Goal: Task Accomplishment & Management: Complete application form

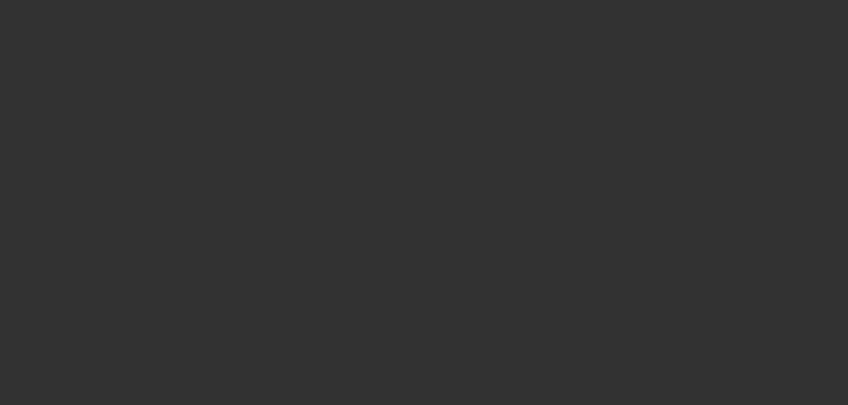
select select "0"
select select "2"
select select "0.1"
select select "4"
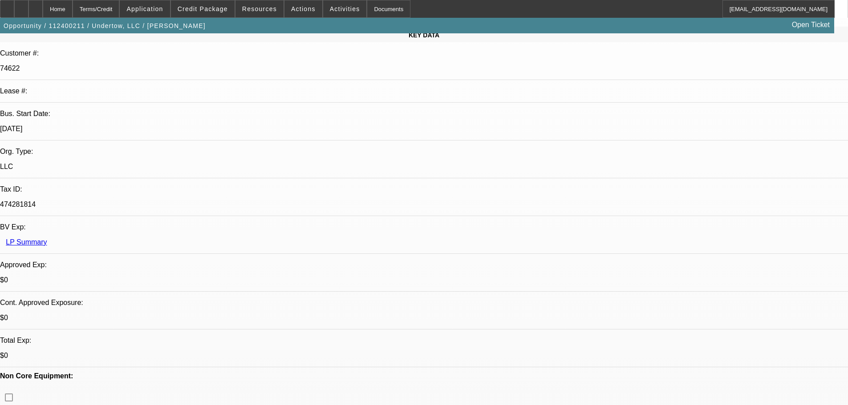
scroll to position [89, 0]
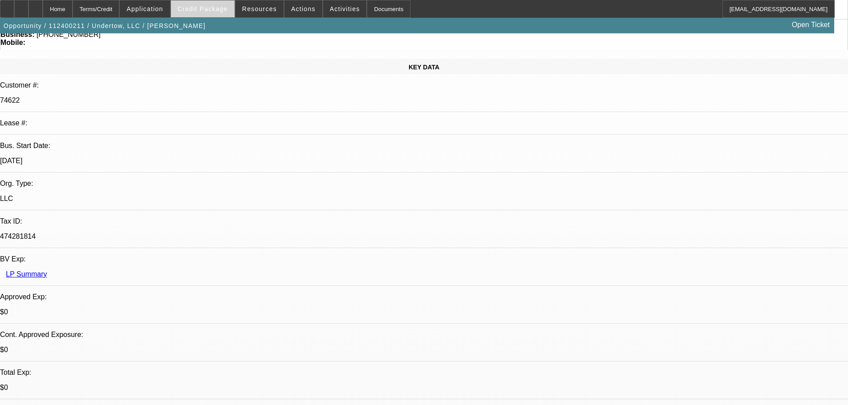
click at [215, 8] on span "Credit Package" at bounding box center [203, 8] width 50 height 7
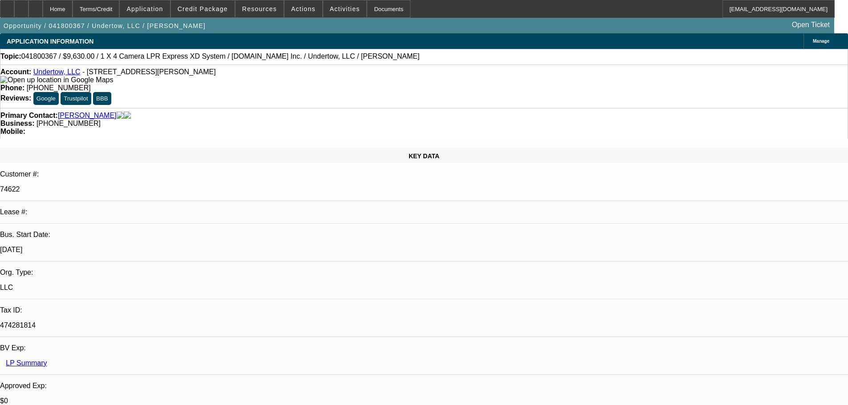
select select "0"
select select "6"
select select "0"
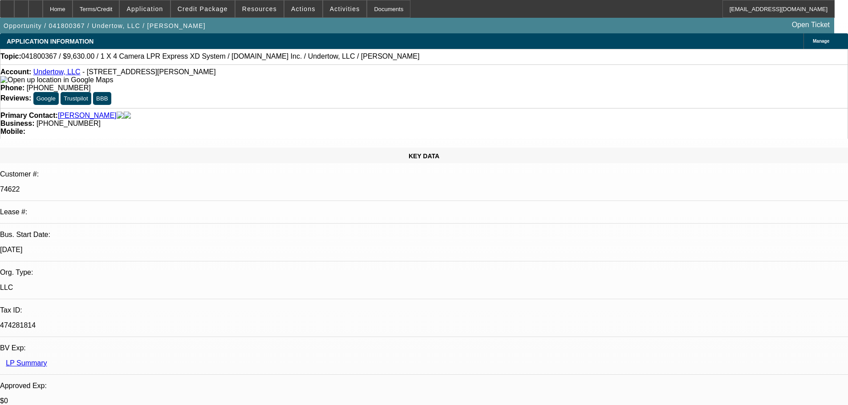
select select "0"
select select "6"
select select "0"
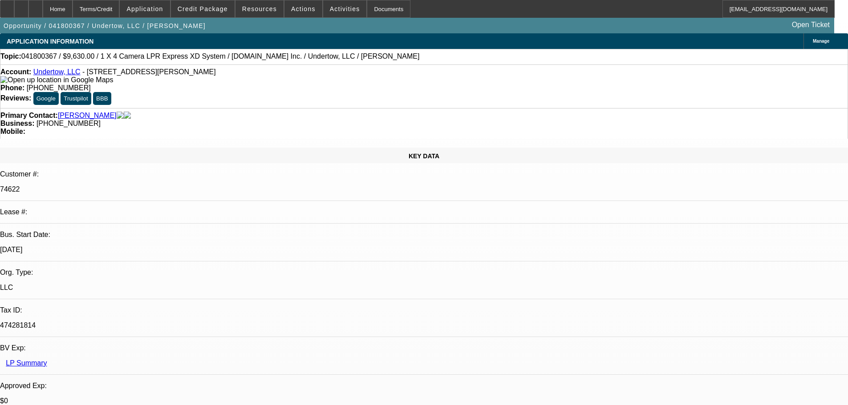
select select "0"
select select "6"
select select "0"
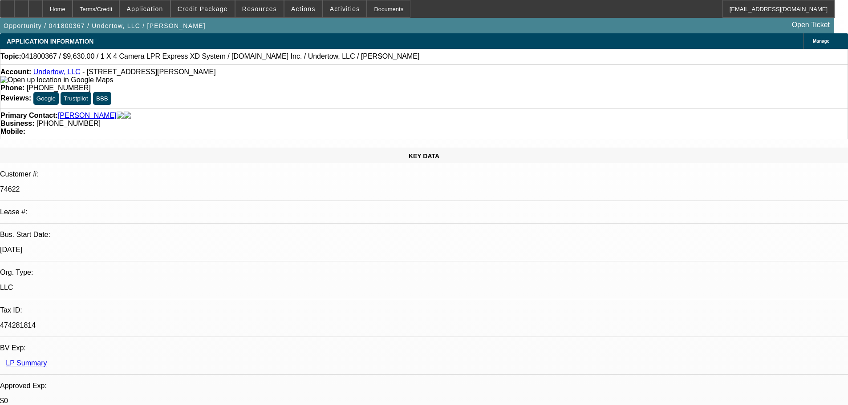
select select "6"
click at [222, 8] on span "Credit Package" at bounding box center [203, 8] width 50 height 7
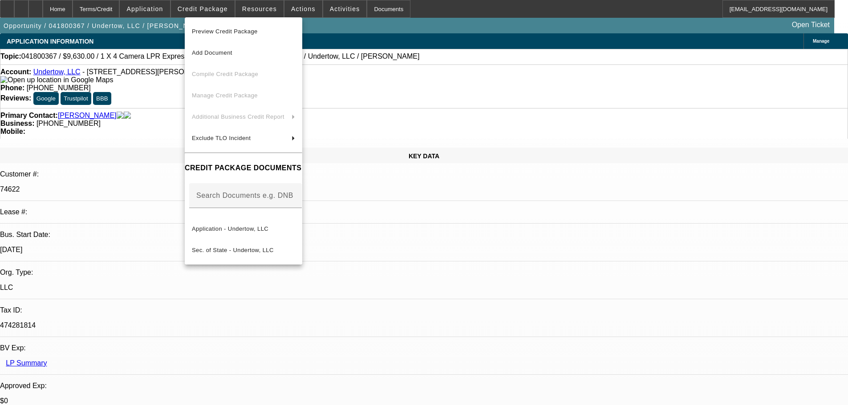
click at [415, 33] on div at bounding box center [424, 202] width 848 height 405
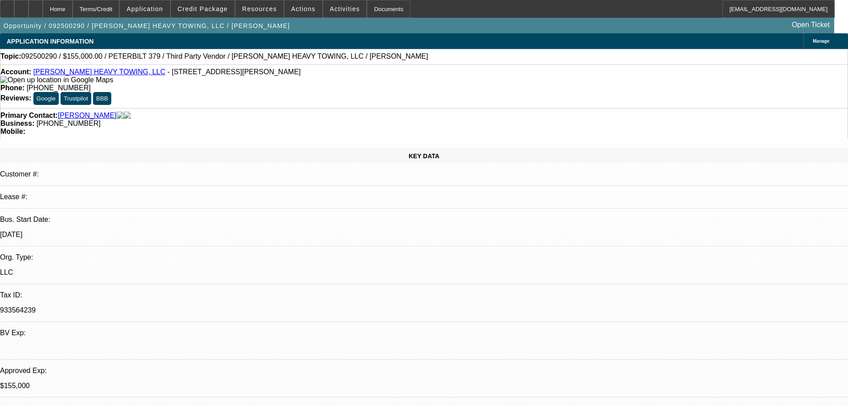
select select "0"
select select "2"
select select "0.1"
select select "4"
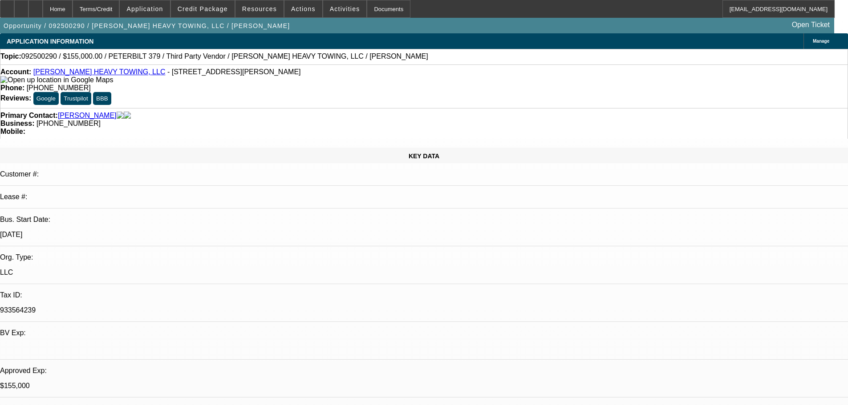
select select "0"
select select "6"
select select "0"
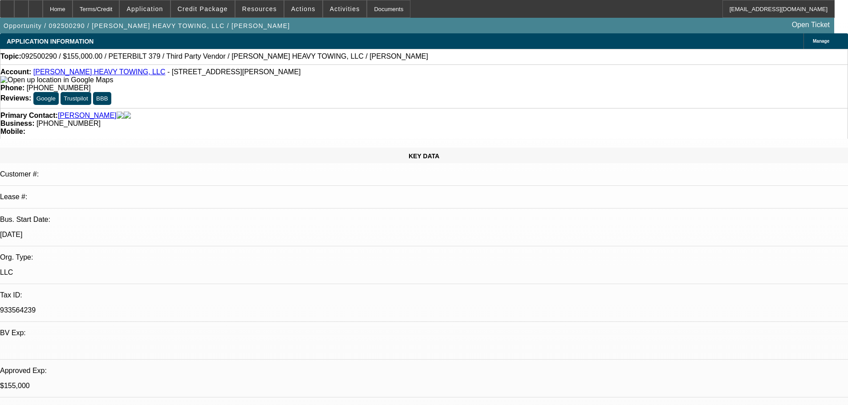
select select "2"
select select "0"
select select "6"
select select "0.1"
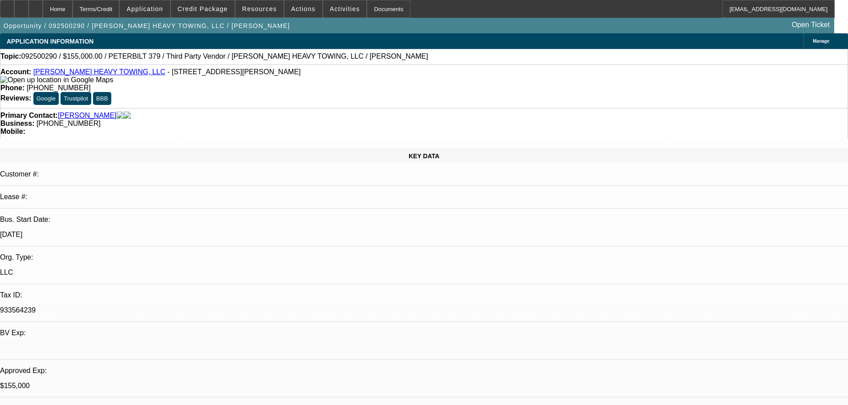
select select "2"
select select "0"
select select "6"
click at [330, 11] on span "Activities" at bounding box center [345, 8] width 30 height 7
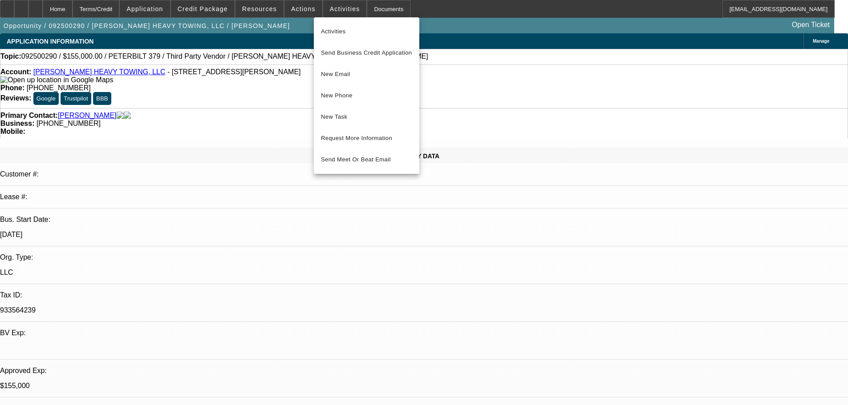
drag, startPoint x: 336, startPoint y: 140, endPoint x: 564, endPoint y: 128, distance: 228.6
click at [563, 128] on div "Activities Send Business Credit Application New Email New Phone New Task Reques…" at bounding box center [424, 202] width 848 height 405
click at [564, 128] on div at bounding box center [424, 202] width 848 height 405
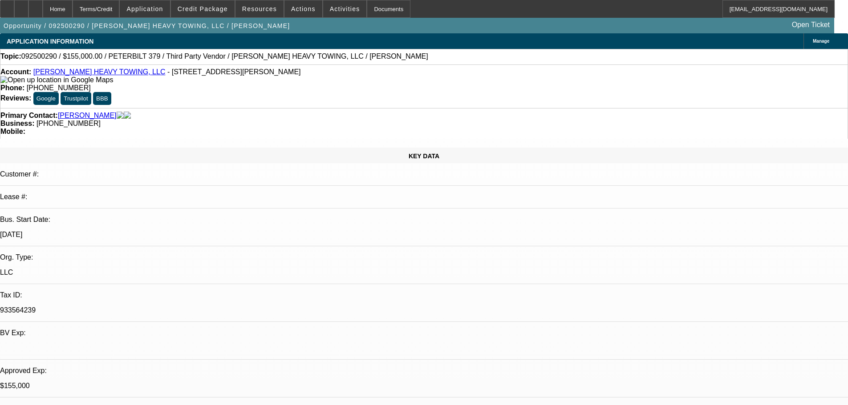
scroll to position [267, 0]
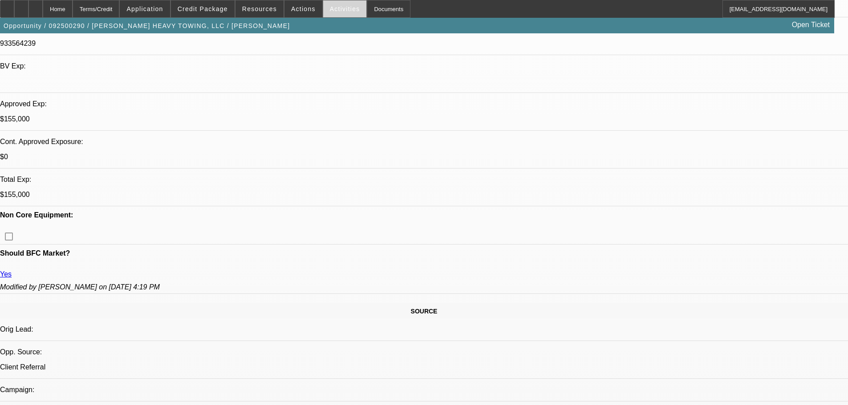
click at [324, 4] on span at bounding box center [345, 8] width 44 height 21
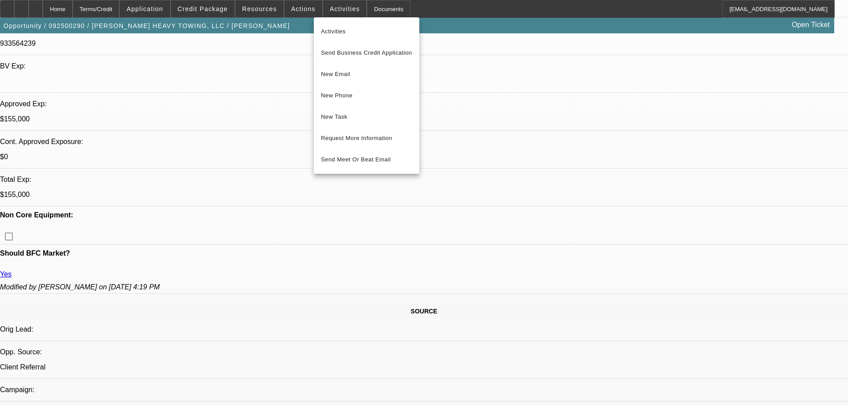
click at [299, 8] on div at bounding box center [424, 202] width 848 height 405
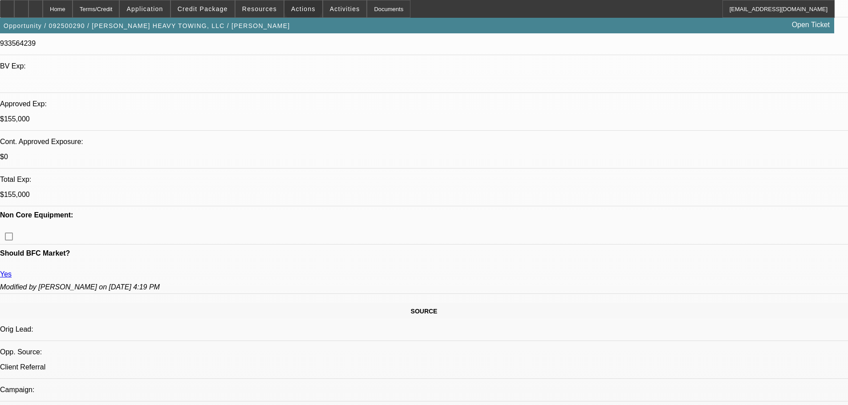
click at [299, 8] on span "Actions" at bounding box center [303, 8] width 24 height 7
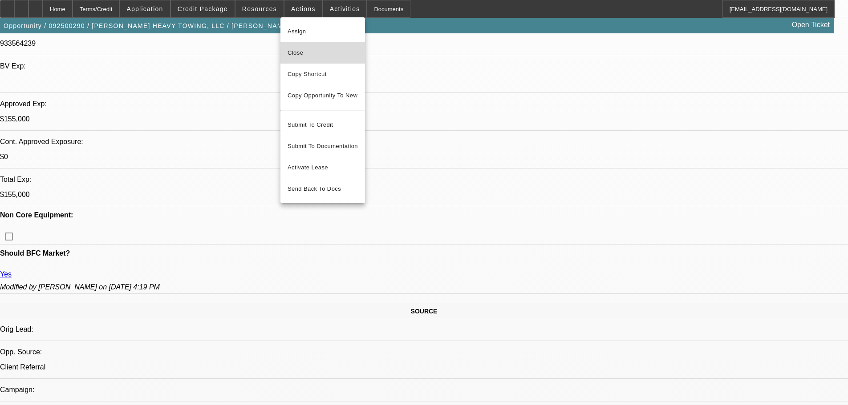
click at [319, 57] on span "Close" at bounding box center [323, 53] width 70 height 11
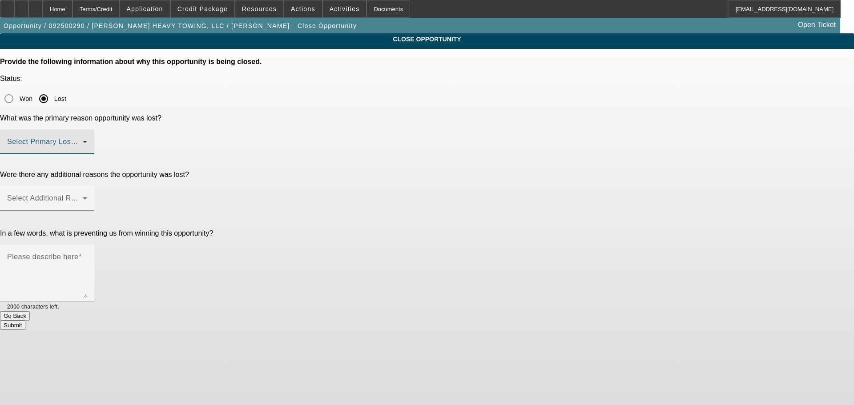
click at [83, 140] on span at bounding box center [45, 145] width 76 height 11
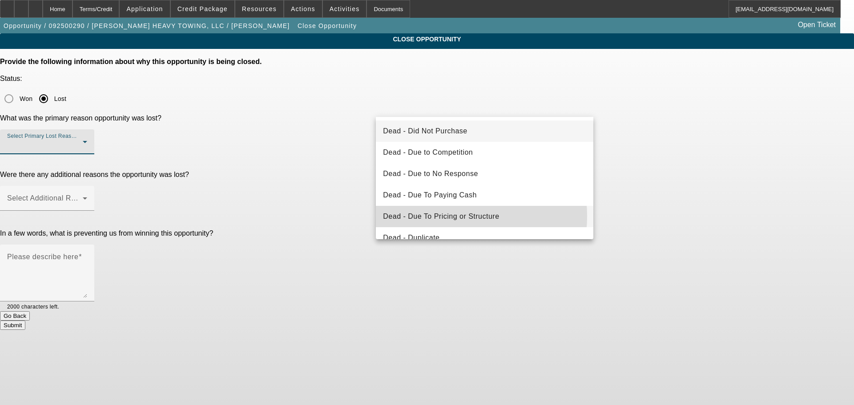
click at [446, 216] on span "Dead - Due To Pricing or Structure" at bounding box center [441, 216] width 116 height 11
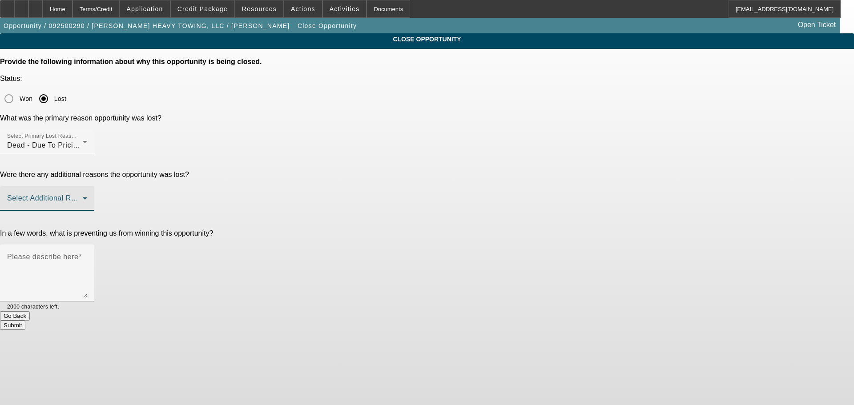
click at [83, 197] on span at bounding box center [45, 202] width 76 height 11
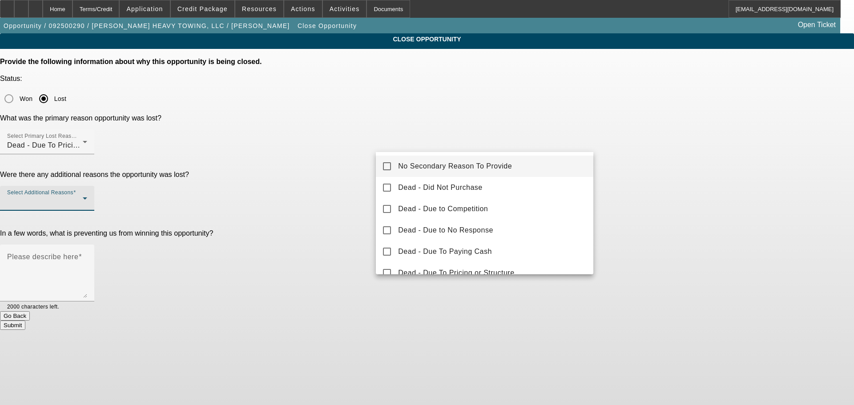
click at [509, 161] on span "No Secondary Reason To Provide" at bounding box center [455, 166] width 114 height 11
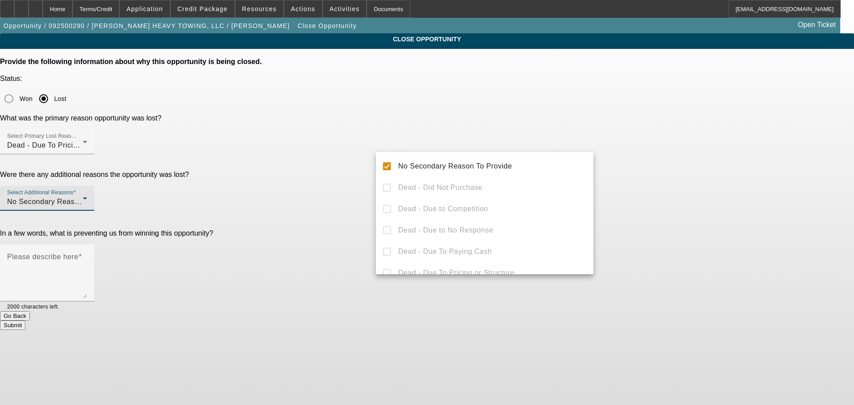
click at [639, 142] on div at bounding box center [427, 202] width 854 height 405
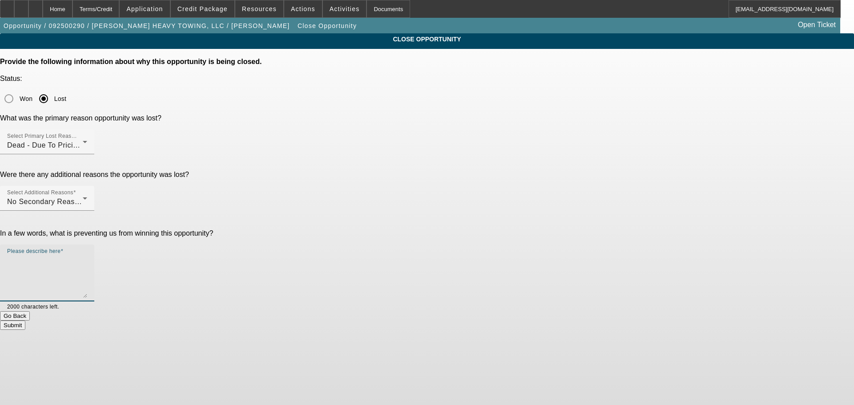
click at [87, 255] on textarea "Please describe here" at bounding box center [47, 276] width 80 height 43
click at [197, 12] on span "Credit Package" at bounding box center [203, 8] width 50 height 7
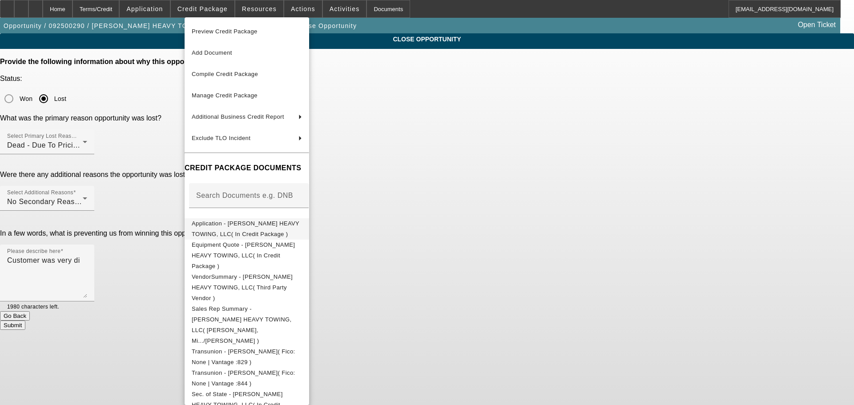
click at [278, 220] on button "Application - KRIMMEL HEAVY TOWING, LLC( In Credit Package )" at bounding box center [247, 229] width 125 height 21
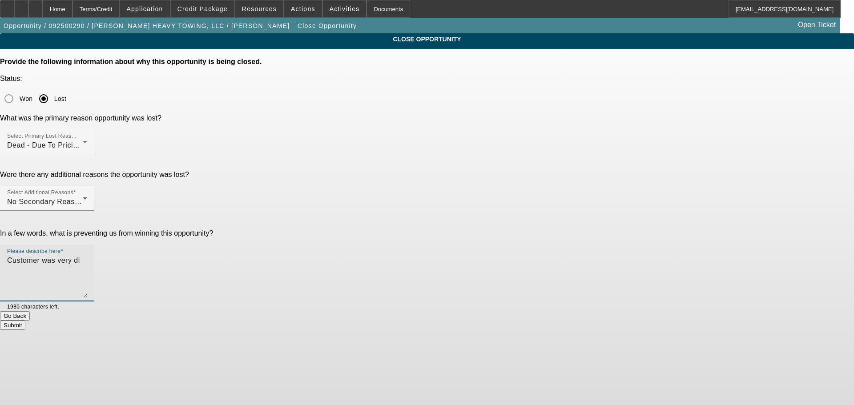
click at [87, 255] on textarea "Customer was very di" at bounding box center [47, 276] width 80 height 43
drag, startPoint x: 486, startPoint y: 179, endPoint x: 433, endPoint y: 180, distance: 52.5
click at [87, 255] on textarea "Customer was very di" at bounding box center [47, 276] width 80 height 43
drag, startPoint x: 436, startPoint y: 178, endPoint x: 442, endPoint y: 177, distance: 6.3
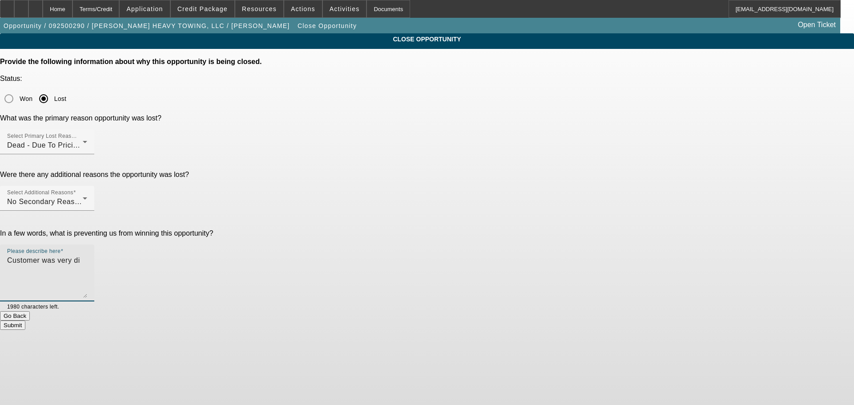
click at [87, 255] on textarea "Customer was very di" at bounding box center [47, 276] width 80 height 43
paste textarea "ssatisfied"
drag, startPoint x: 530, startPoint y: 198, endPoint x: 470, endPoint y: 207, distance: 60.2
click at [87, 255] on textarea "Customer was very dissatisfied with our port approval. Said it was way too much…" at bounding box center [47, 276] width 80 height 43
type textarea "Customer was very dissatisfied with our port approval. Said it was way too much…"
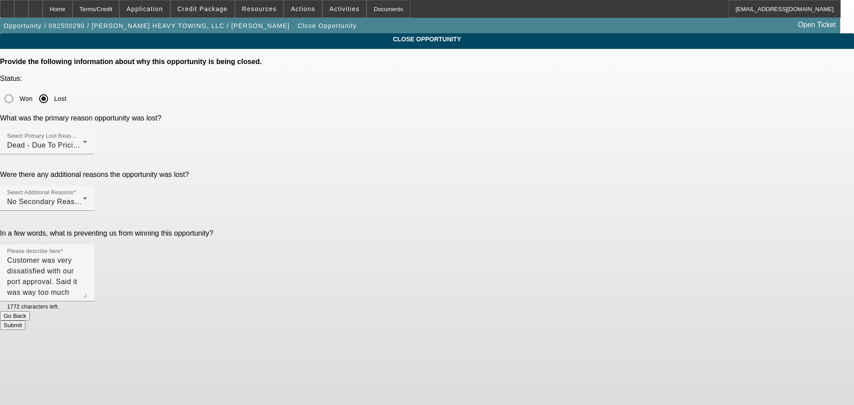
click at [25, 321] on button "Submit" at bounding box center [12, 325] width 25 height 9
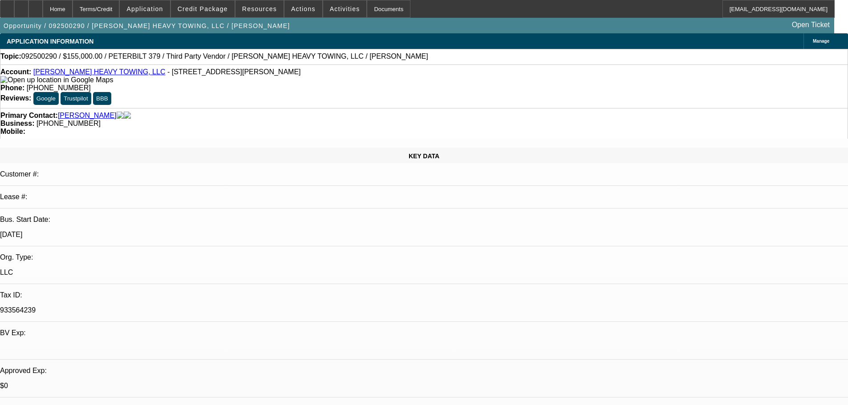
select select "0"
select select "2"
select select "0.1"
select select "4"
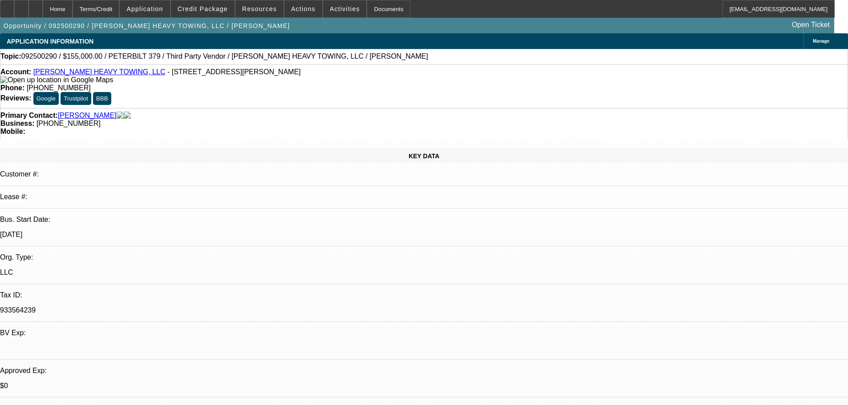
select select "0"
select select "6"
select select "0"
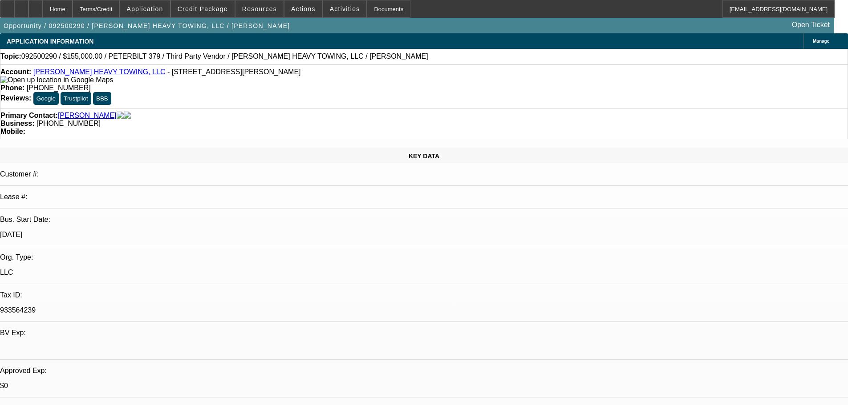
select select "2"
select select "0"
select select "6"
select select "0.1"
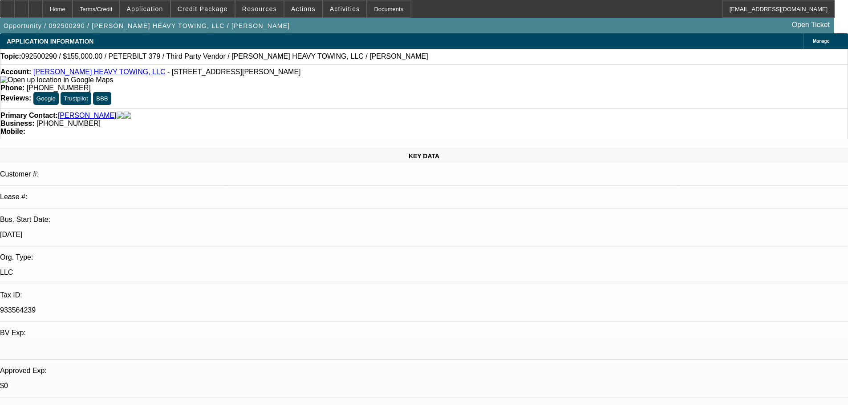
select select "2"
select select "0"
select select "6"
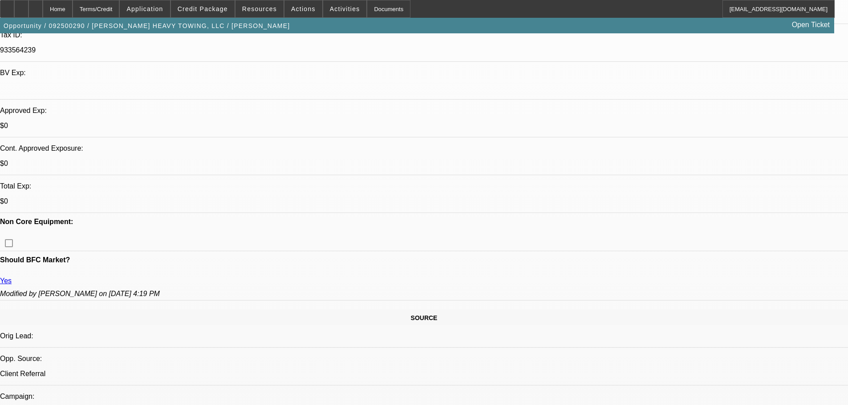
scroll to position [178, 0]
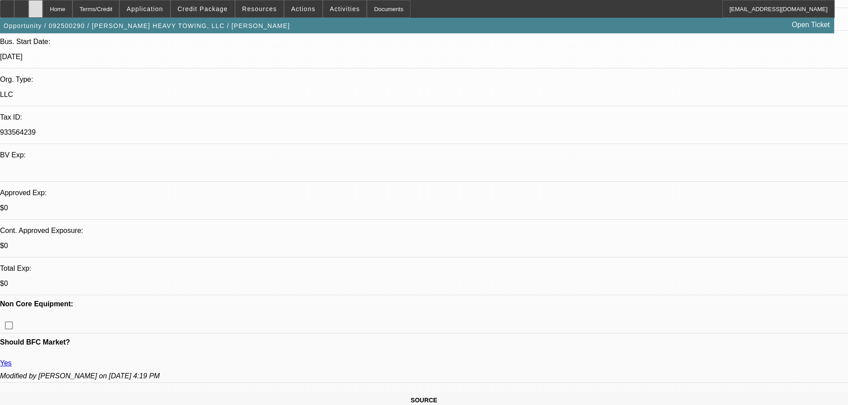
click at [43, 16] on div at bounding box center [35, 9] width 14 height 18
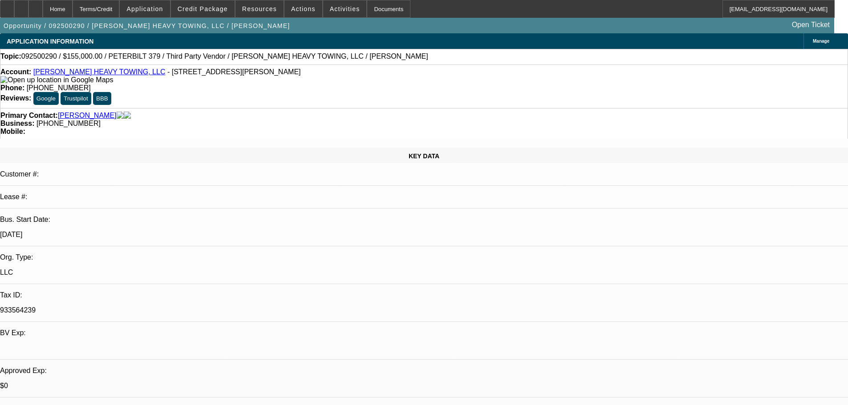
select select "0"
select select "2"
select select "0.1"
select select "4"
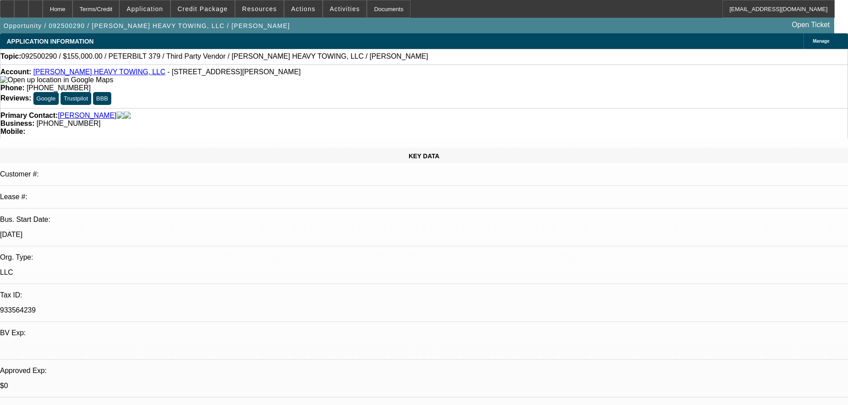
select select "0"
select select "6"
select select "0"
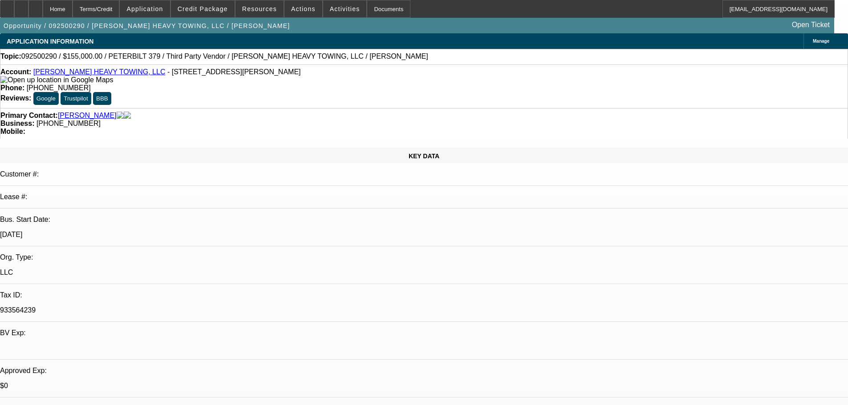
select select "2"
select select "0"
select select "6"
select select "0.1"
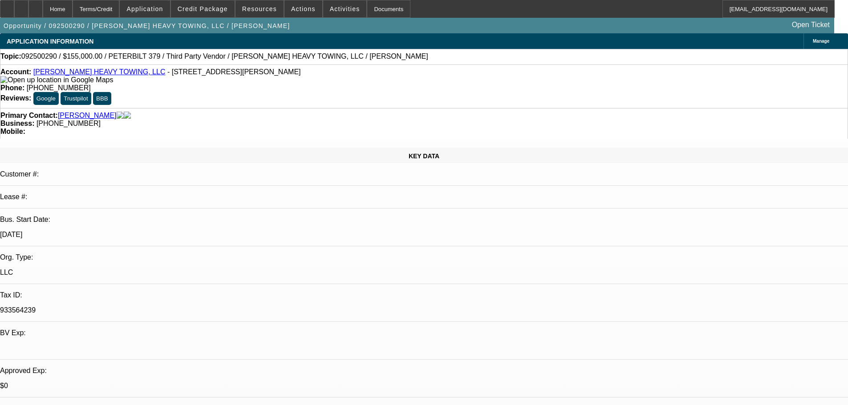
select select "2"
select select "0"
select select "6"
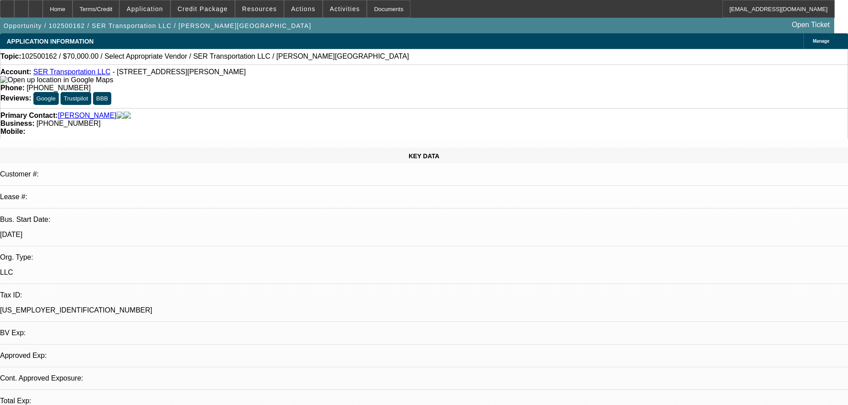
select select "0"
select select "2"
select select "0.1"
select select "4"
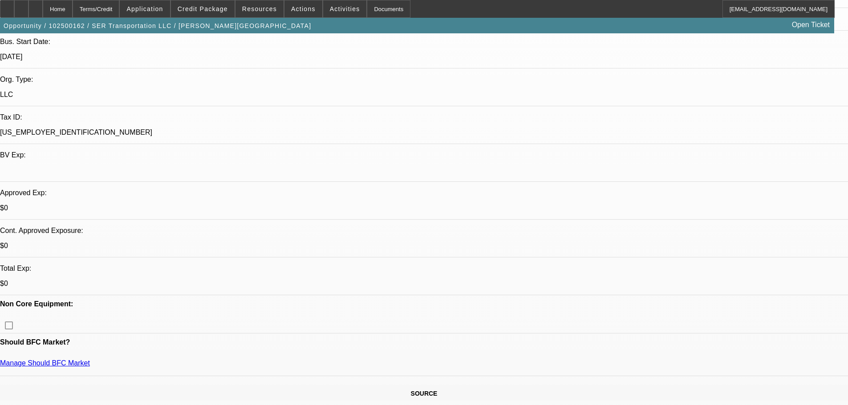
scroll to position [158, 0]
click at [221, 18] on div "Opportunity / 102500162 / SER Transportation LLC / [PERSON_NAME][GEOGRAPHIC_DAT…" at bounding box center [417, 26] width 834 height 16
click at [221, 16] on span at bounding box center [203, 8] width 64 height 21
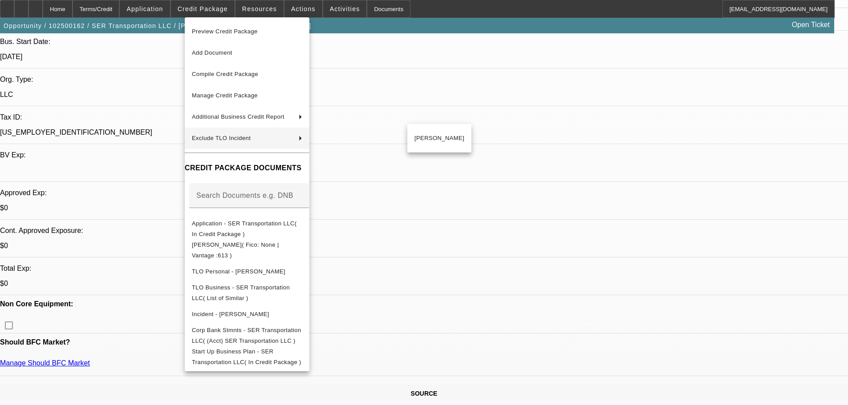
click at [818, 60] on div at bounding box center [424, 202] width 848 height 405
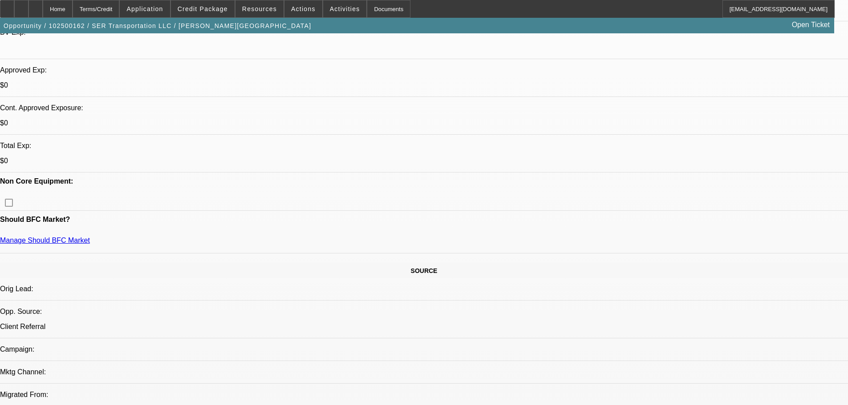
scroll to position [267, 0]
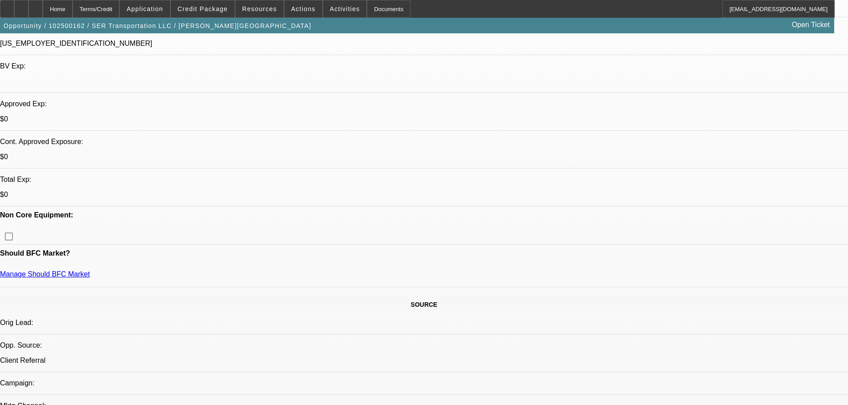
drag, startPoint x: 687, startPoint y: 243, endPoint x: 599, endPoint y: 241, distance: 87.7
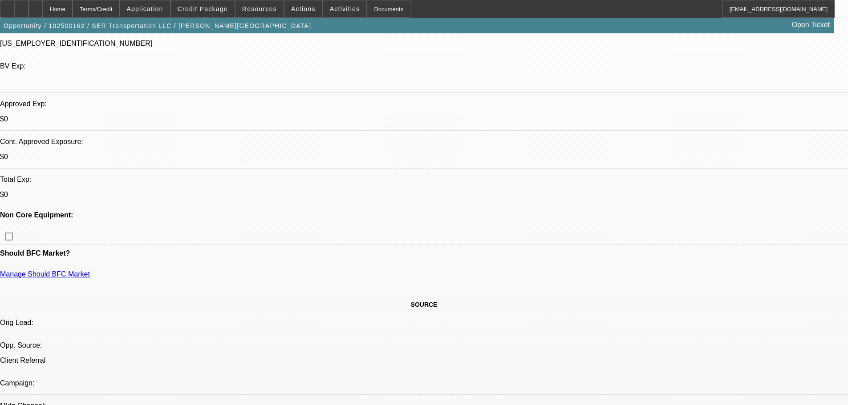
drag, startPoint x: 685, startPoint y: 243, endPoint x: 602, endPoint y: 246, distance: 83.3
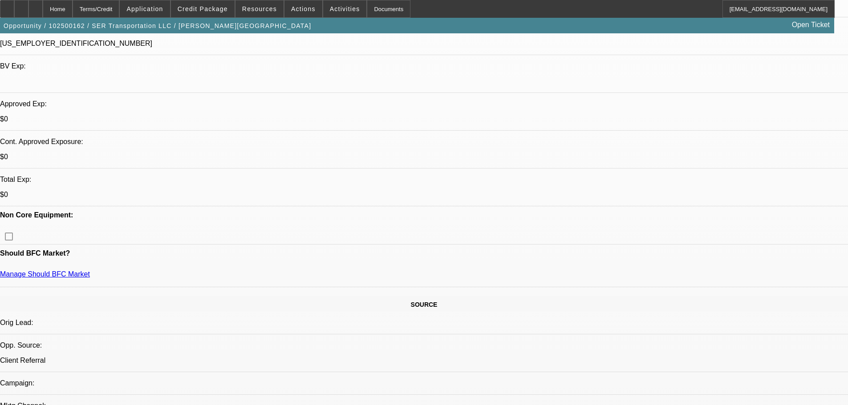
scroll to position [4, 0]
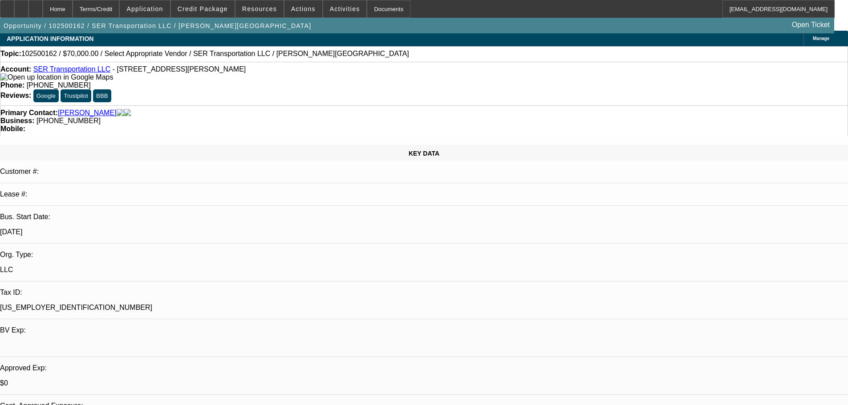
scroll to position [0, 0]
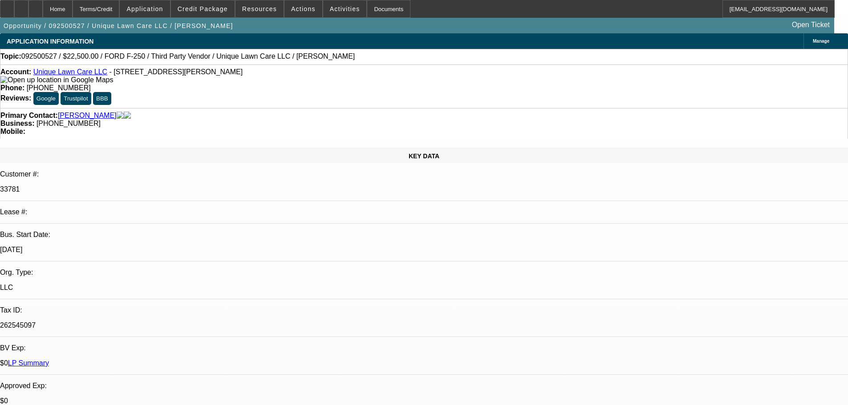
select select "0"
select select "6"
select select "0"
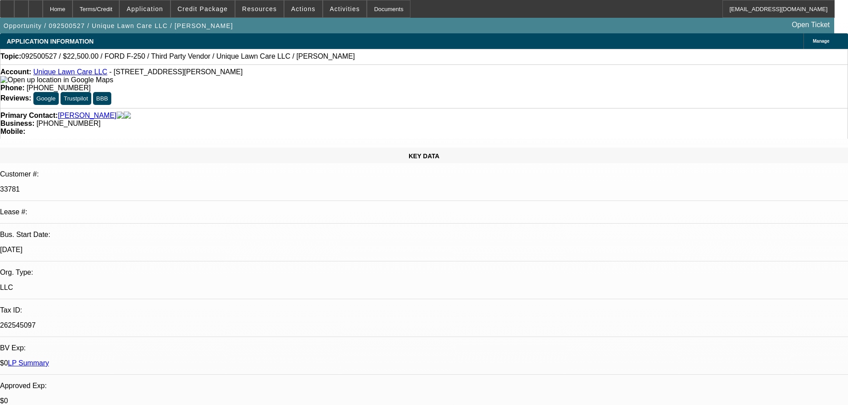
select select "0"
select select "6"
select select "0"
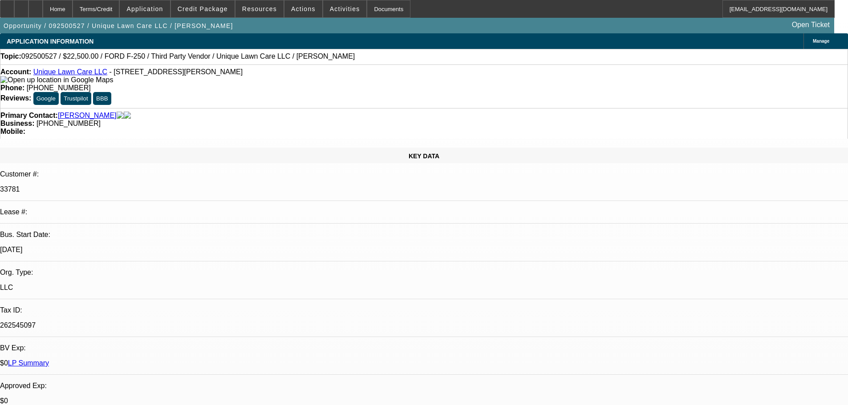
select select "0"
select select "6"
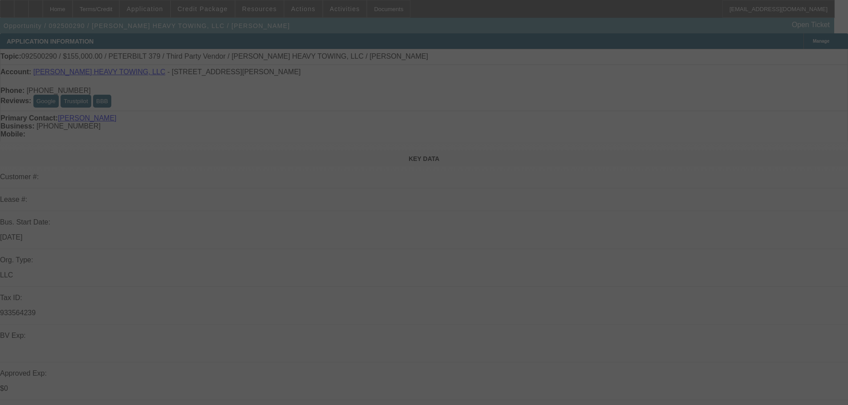
select select "0"
select select "2"
select select "0.1"
select select "4"
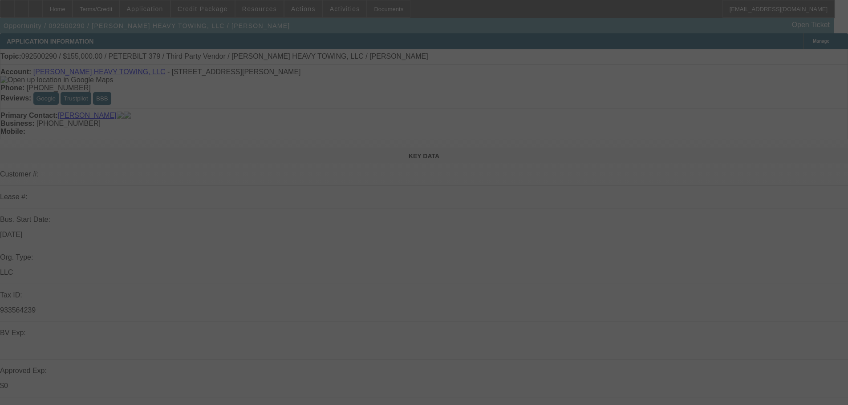
select select "0"
select select "6"
select select "0"
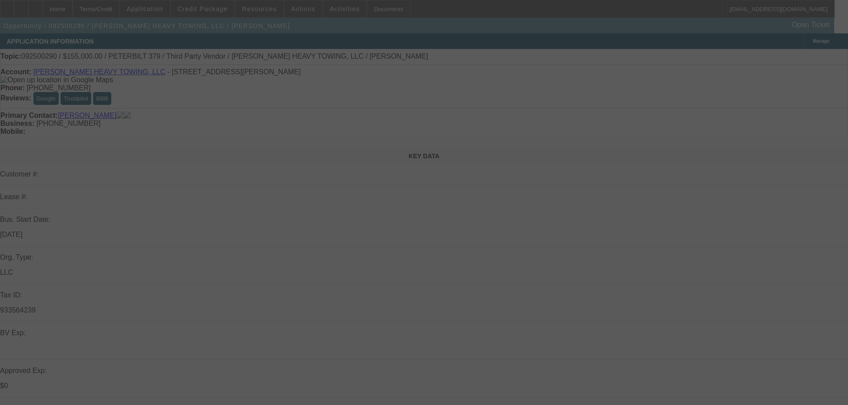
select select "2"
select select "0"
select select "6"
select select "0.1"
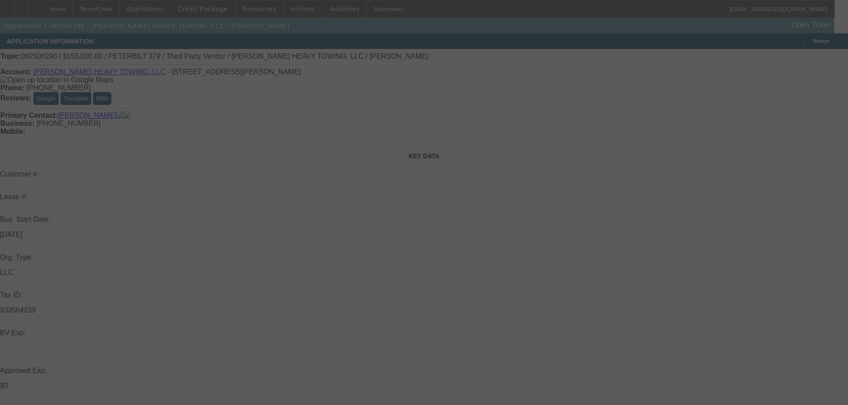
select select "2"
select select "0"
select select "6"
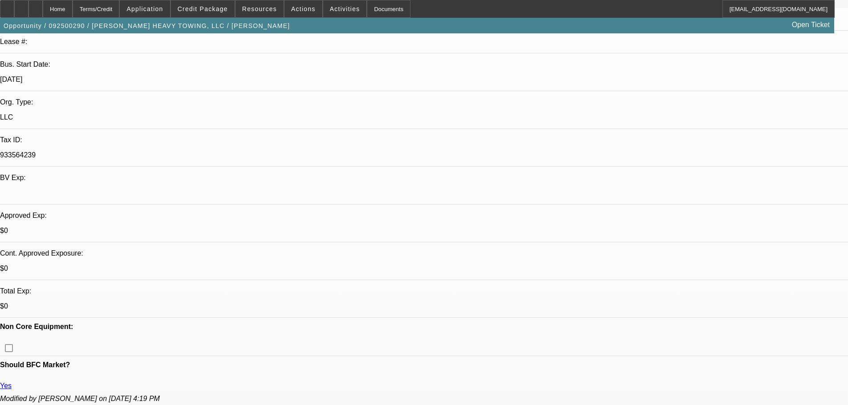
scroll to position [89, 0]
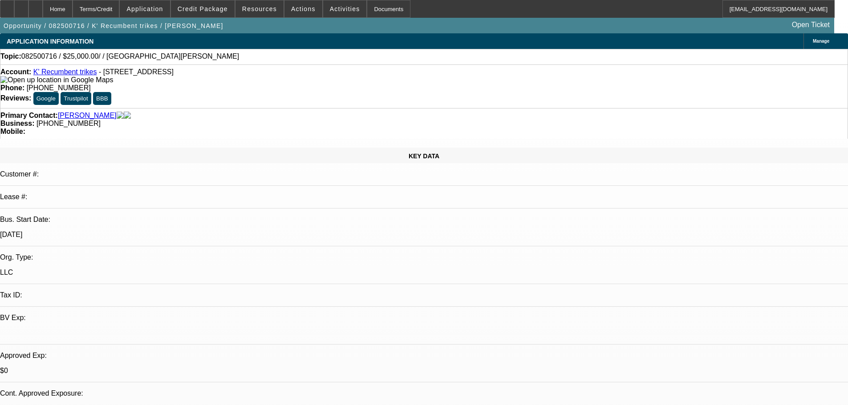
select select "0"
select select "2"
select select "0.1"
select select "4"
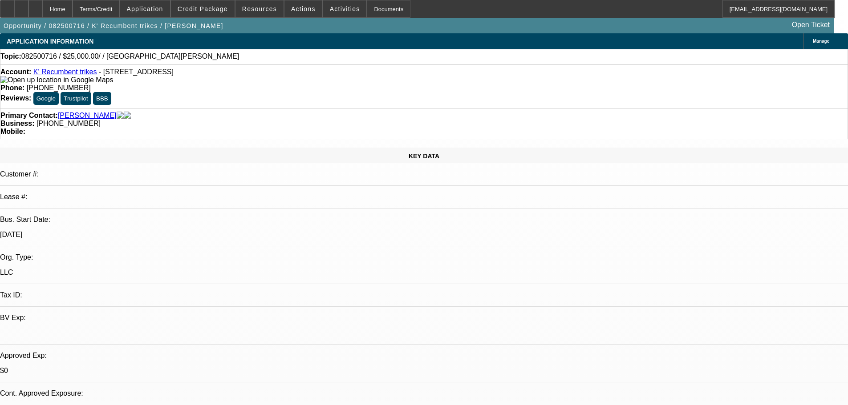
scroll to position [356, 0]
